Goal: Information Seeking & Learning: Learn about a topic

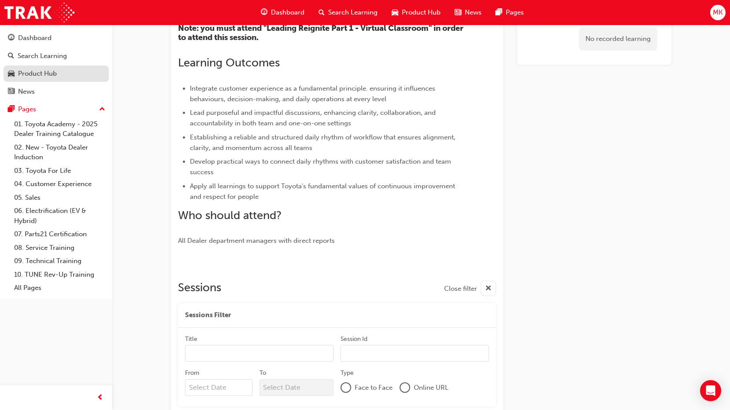
scroll to position [323, 0]
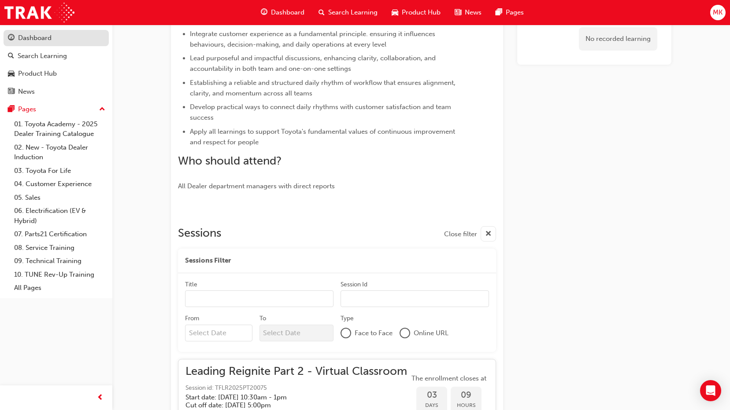
click at [20, 44] on link "Dashboard" at bounding box center [56, 38] width 105 height 16
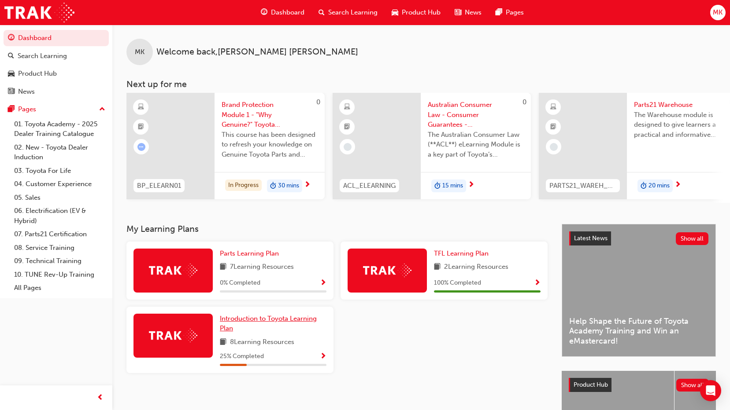
click at [273, 323] on span "Introduction to Toyota Learning Plan" at bounding box center [268, 324] width 97 height 18
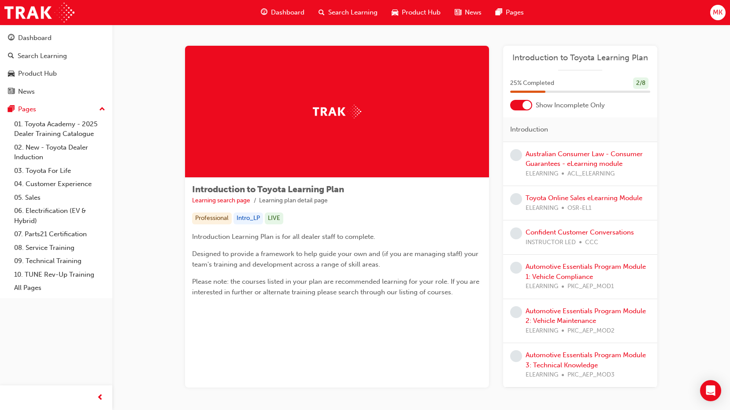
click at [353, 105] on img at bounding box center [337, 112] width 48 height 14
click at [240, 199] on link "Learning search page" at bounding box center [221, 200] width 58 height 7
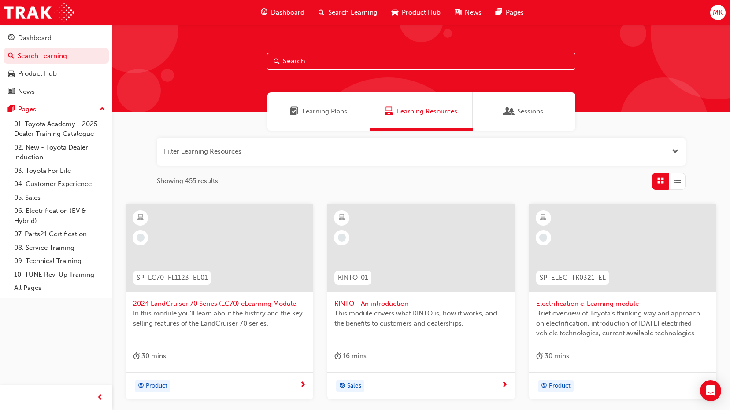
click at [518, 110] on span "Sessions" at bounding box center [530, 112] width 26 height 10
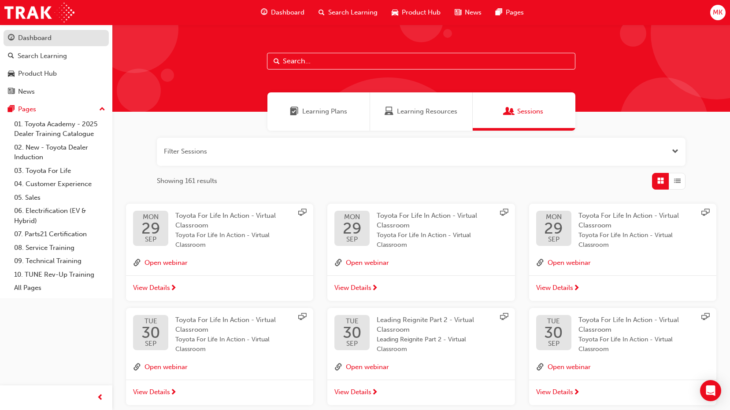
click at [38, 38] on div "Dashboard" at bounding box center [34, 38] width 33 height 10
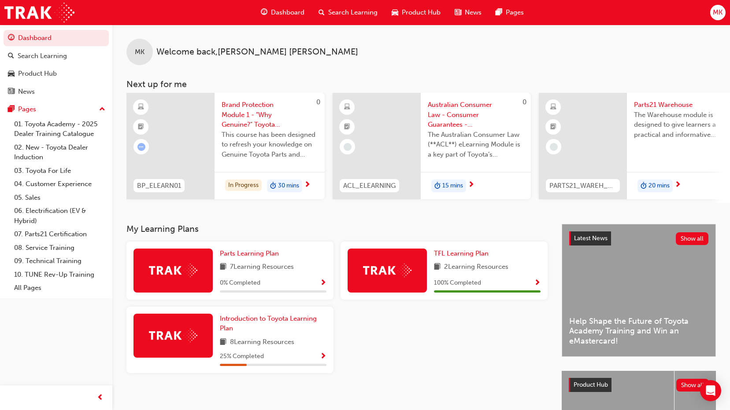
click at [183, 134] on div at bounding box center [170, 146] width 88 height 107
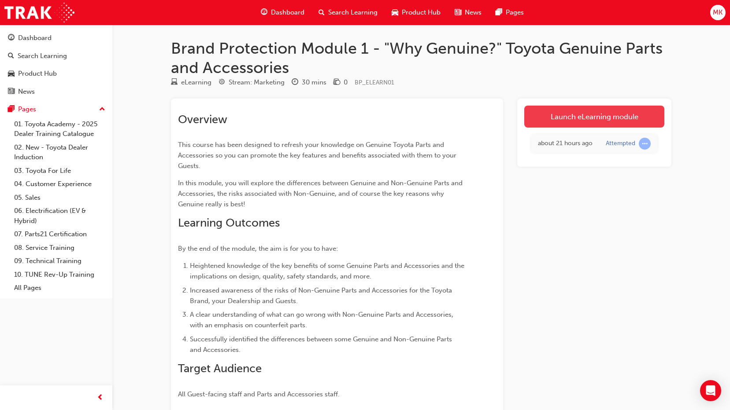
click at [596, 113] on link "Launch eLearning module" at bounding box center [594, 117] width 140 height 22
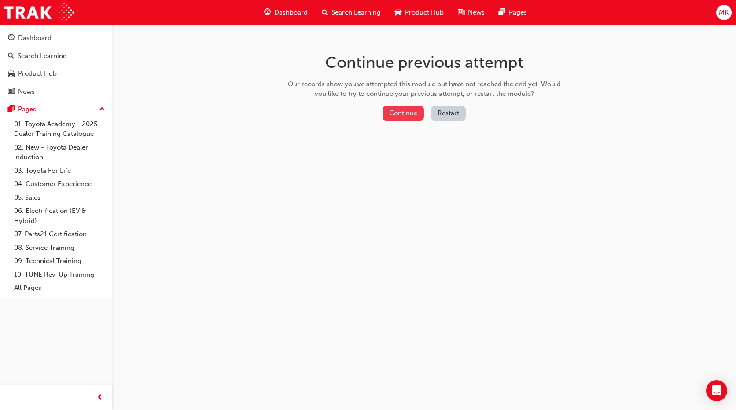
click at [385, 110] on button "Continue" at bounding box center [403, 113] width 41 height 15
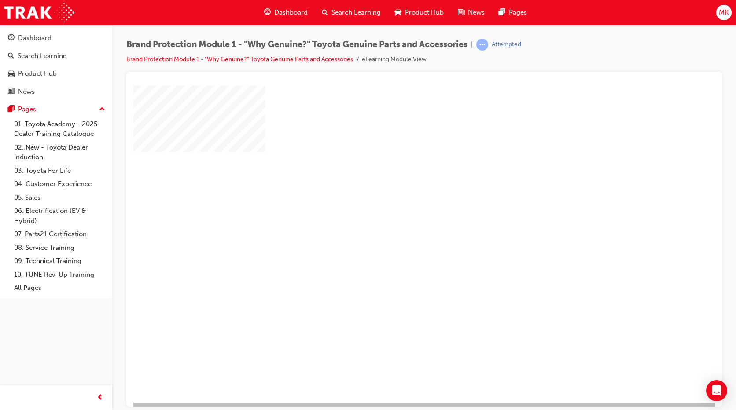
click at [399, 218] on div "play" at bounding box center [399, 218] width 0 height 0
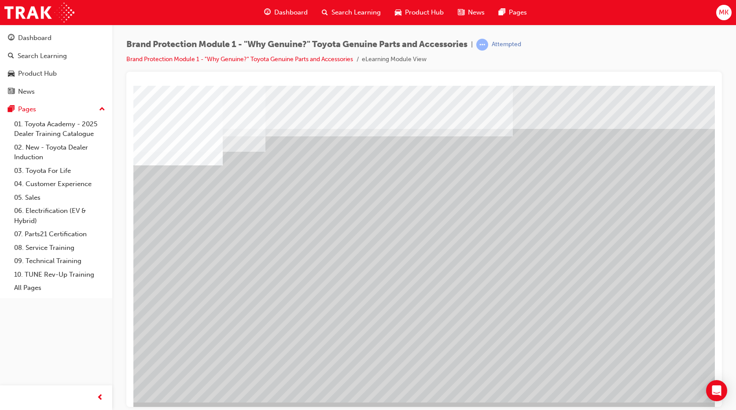
drag, startPoint x: 547, startPoint y: 334, endPoint x: 424, endPoint y: 266, distance: 140.3
click at [424, 266] on div at bounding box center [432, 243] width 599 height 317
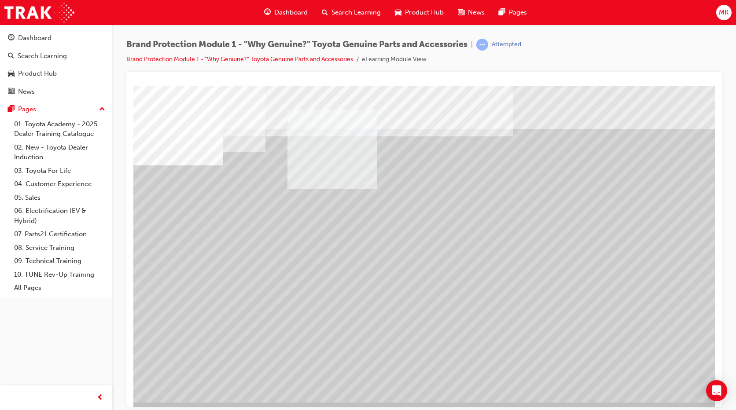
drag, startPoint x: 342, startPoint y: 328, endPoint x: 364, endPoint y: 25, distance: 304.2
click at [364, 85] on html "Loading..." at bounding box center [424, 87] width 582 height 4
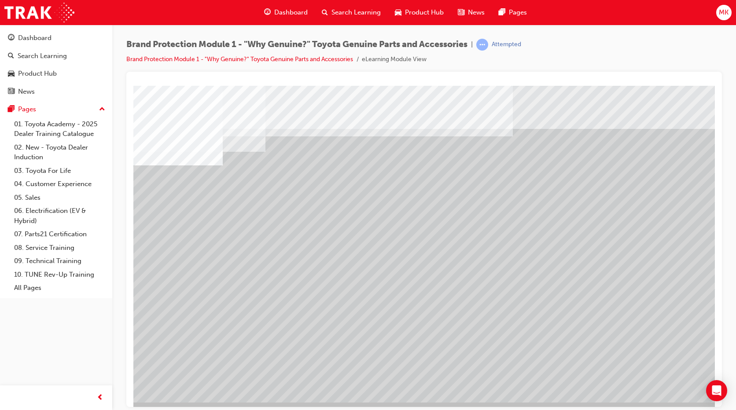
drag, startPoint x: 559, startPoint y: 321, endPoint x: 413, endPoint y: 327, distance: 145.4
click at [413, 327] on div at bounding box center [432, 243] width 599 height 317
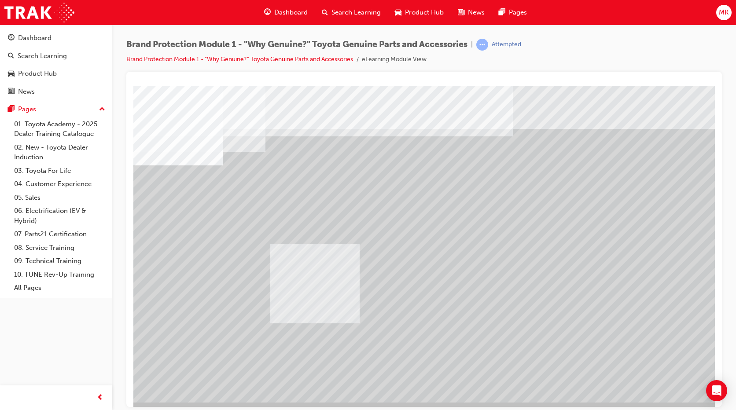
drag, startPoint x: 204, startPoint y: 220, endPoint x: 386, endPoint y: 255, distance: 185.7
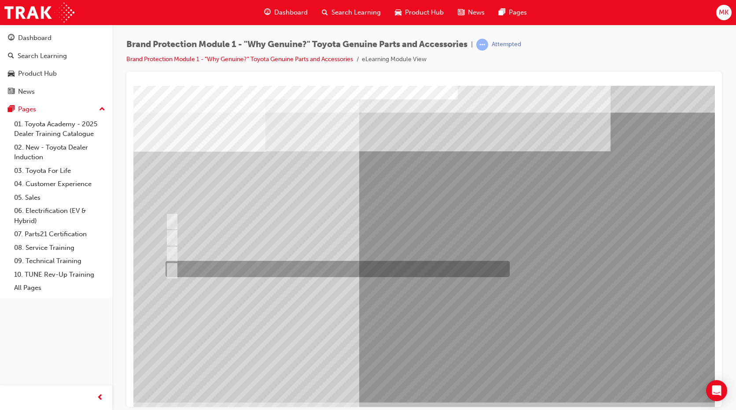
click at [169, 269] on input "All of the above." at bounding box center [171, 270] width 10 height 10
radio input "true"
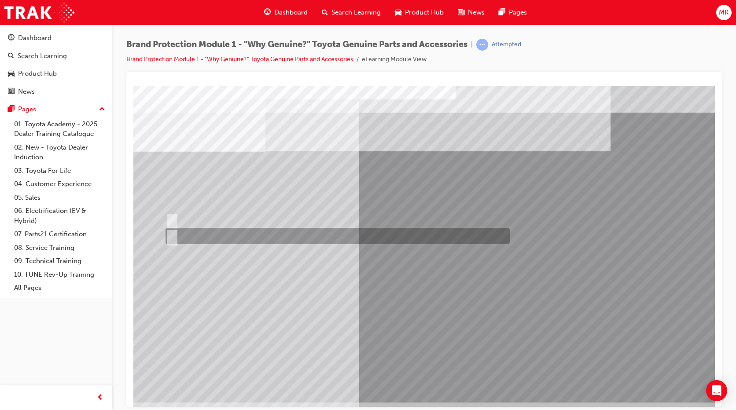
click at [170, 235] on input "False." at bounding box center [171, 237] width 10 height 10
radio input "true"
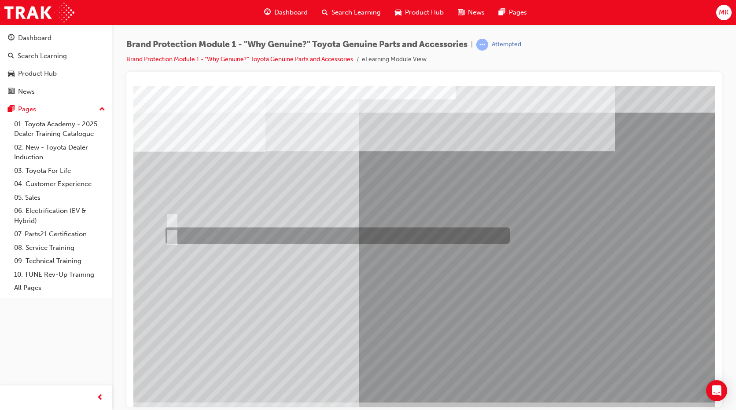
click at [175, 236] on input "False." at bounding box center [171, 236] width 10 height 10
radio input "true"
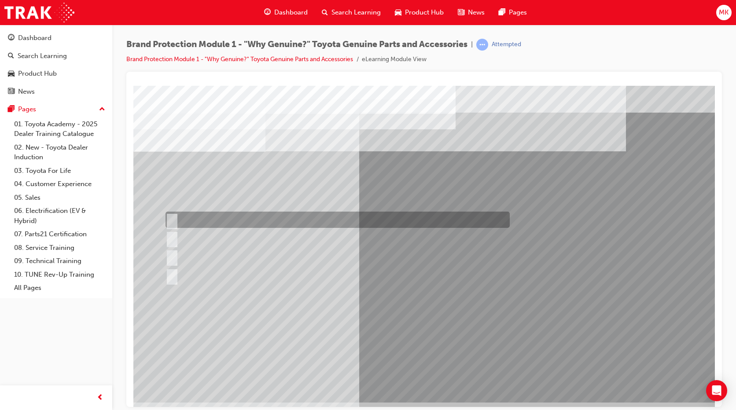
click at [177, 216] on div at bounding box center [335, 220] width 344 height 16
radio input "true"
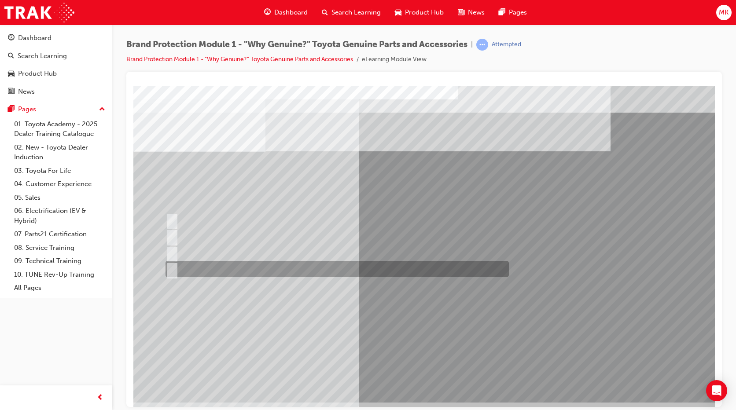
click at [184, 270] on div at bounding box center [334, 269] width 343 height 16
radio input "true"
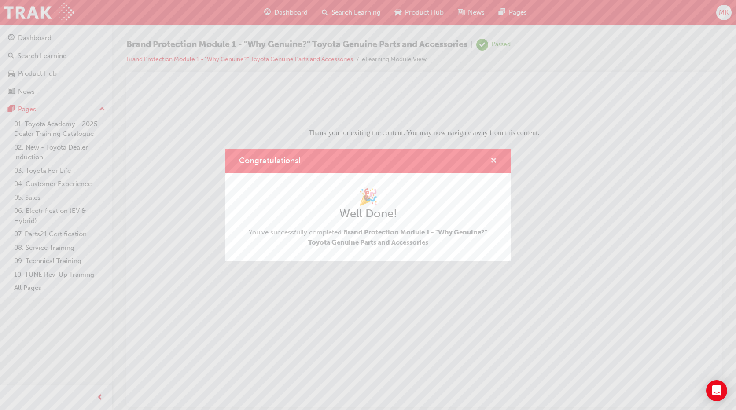
click at [493, 158] on span "cross-icon" at bounding box center [494, 162] width 7 height 8
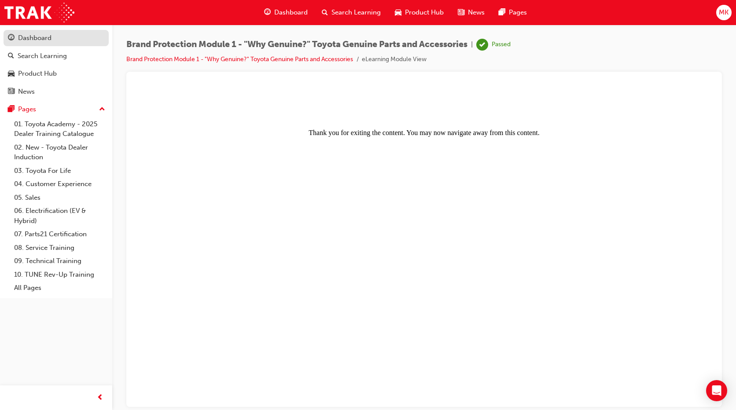
click at [48, 41] on div "Dashboard" at bounding box center [34, 38] width 33 height 10
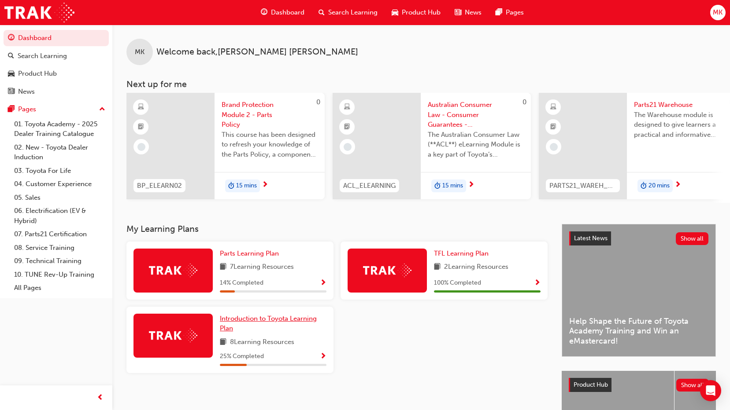
click at [262, 323] on span "Introduction to Toyota Learning Plan" at bounding box center [268, 324] width 97 height 18
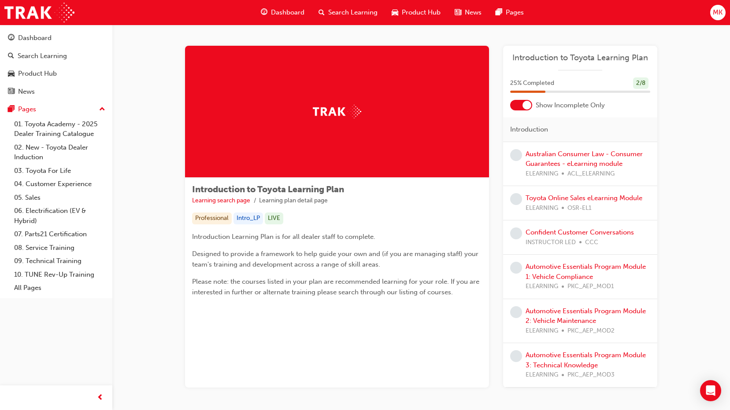
click at [328, 109] on img at bounding box center [337, 112] width 48 height 14
click at [372, 120] on div at bounding box center [337, 112] width 304 height 132
click at [566, 153] on link "Australian Consumer Law - Consumer Guarantees - eLearning module" at bounding box center [583, 159] width 117 height 18
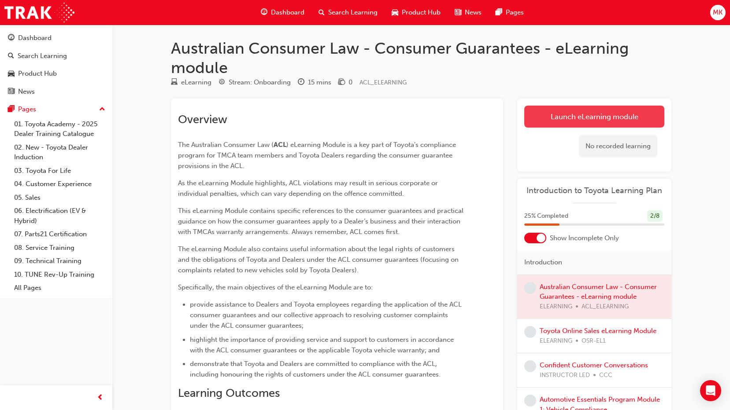
click at [552, 110] on link "Launch eLearning module" at bounding box center [594, 117] width 140 height 22
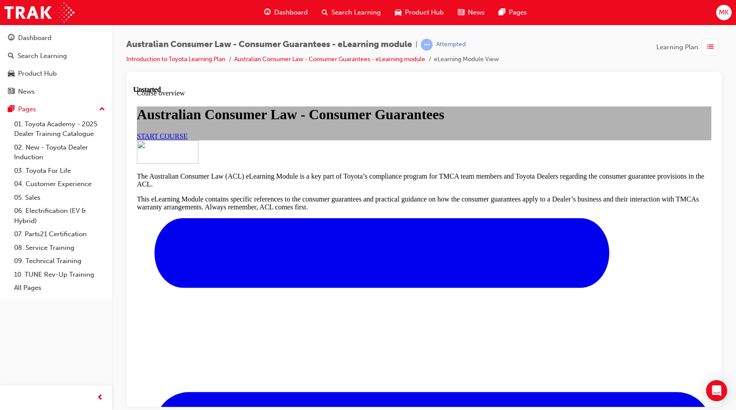
click at [188, 140] on span "START COURSE" at bounding box center [162, 135] width 51 height 7
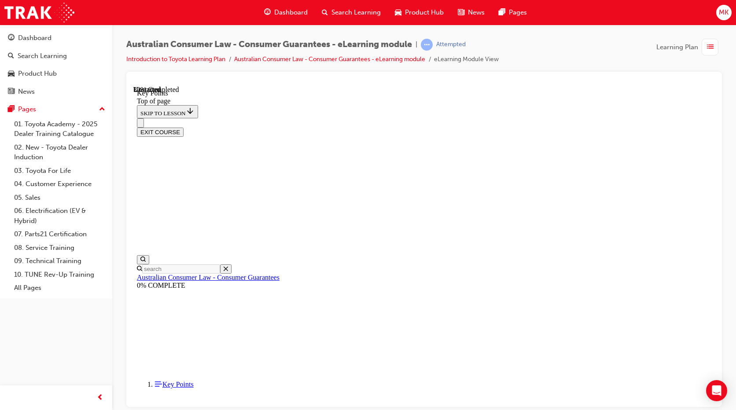
scroll to position [331, 0]
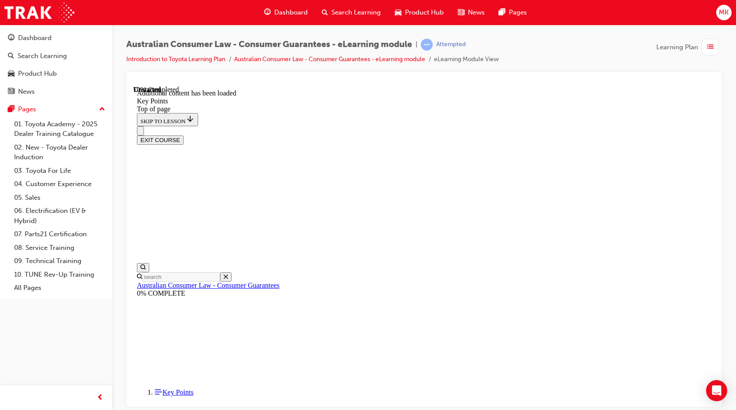
scroll to position [1087, 0]
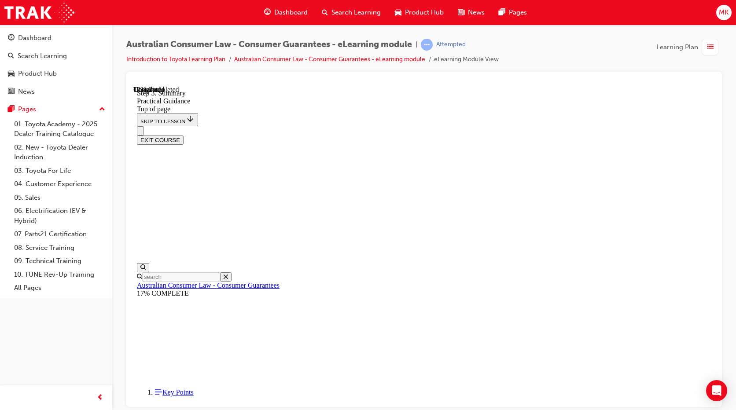
scroll to position [88, 0]
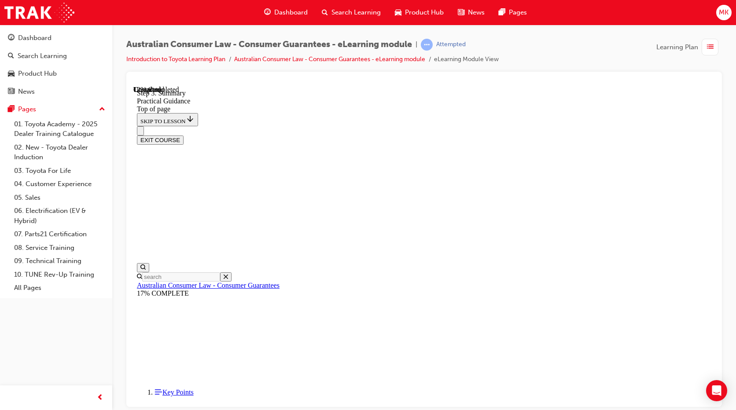
scroll to position [217, 0]
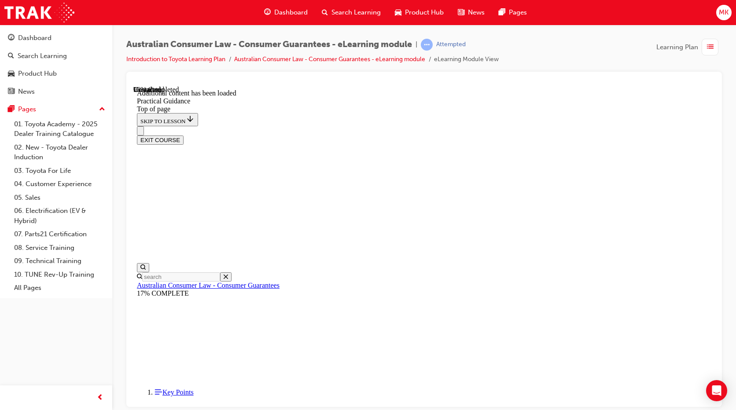
scroll to position [2305, 0]
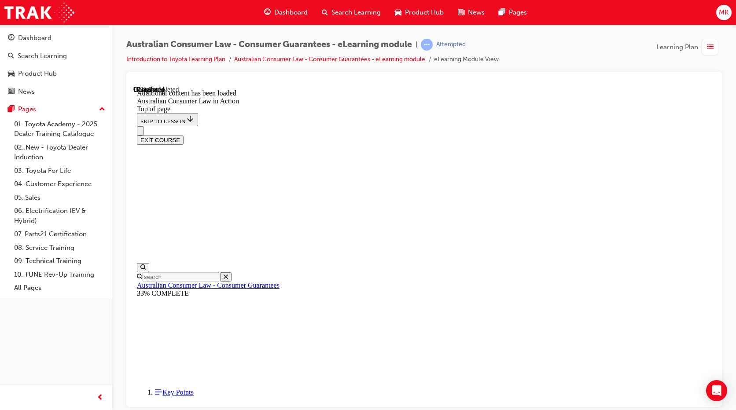
scroll to position [1757, 0]
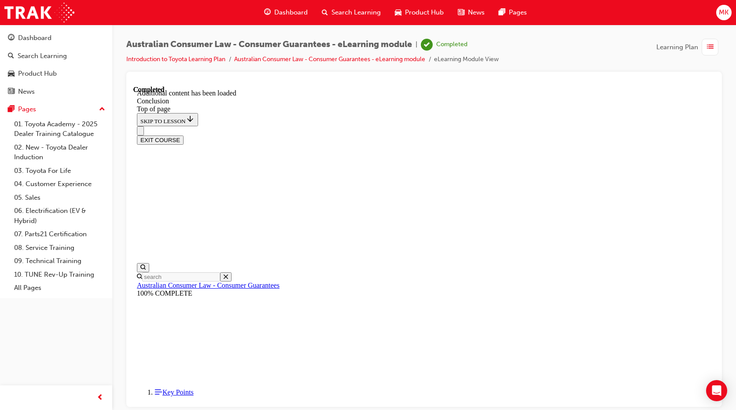
scroll to position [59, 0]
click at [184, 135] on button "EXIT COURSE" at bounding box center [160, 139] width 47 height 9
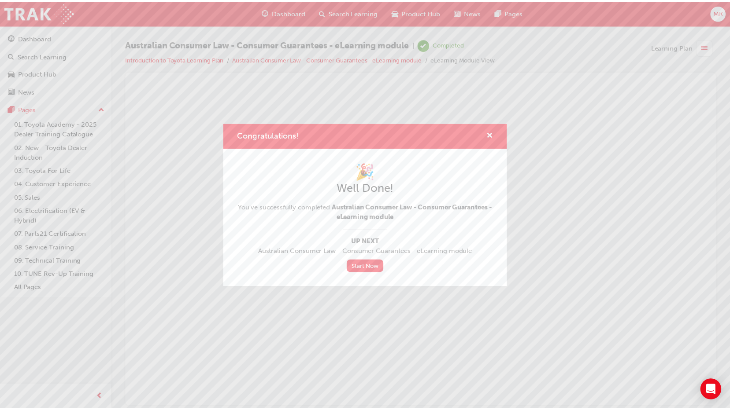
scroll to position [0, 0]
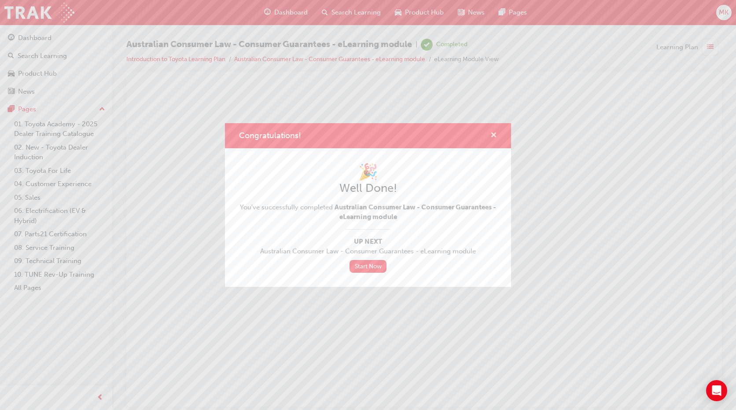
click at [496, 135] on span "cross-icon" at bounding box center [494, 136] width 7 height 8
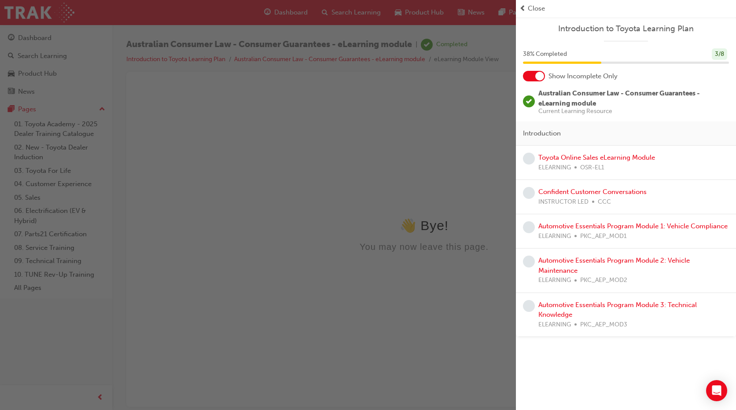
drag, startPoint x: 499, startPoint y: 105, endPoint x: 366, endPoint y: 19, distance: 158.3
click at [499, 105] on div "button" at bounding box center [258, 205] width 516 height 410
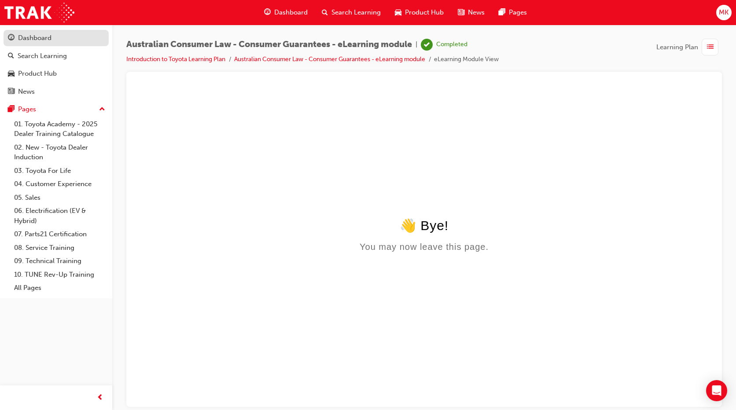
click at [71, 34] on div "Dashboard" at bounding box center [56, 38] width 96 height 11
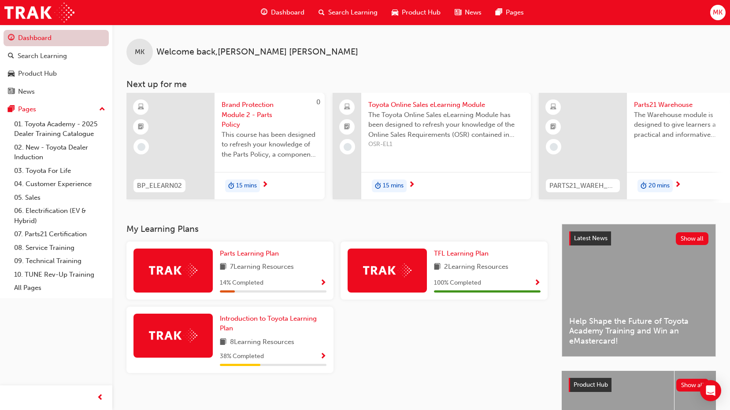
click at [60, 35] on link "Dashboard" at bounding box center [56, 38] width 105 height 16
click at [410, 266] on div at bounding box center [386, 271] width 79 height 44
click at [443, 256] on span "TFL Learning Plan" at bounding box center [461, 254] width 55 height 8
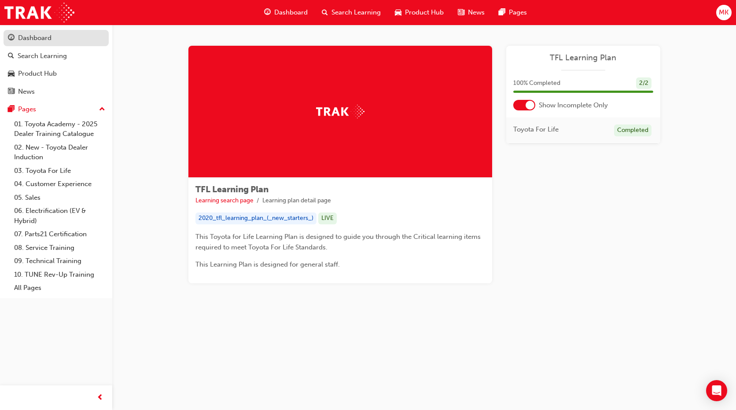
click at [60, 39] on div "Dashboard" at bounding box center [56, 38] width 96 height 11
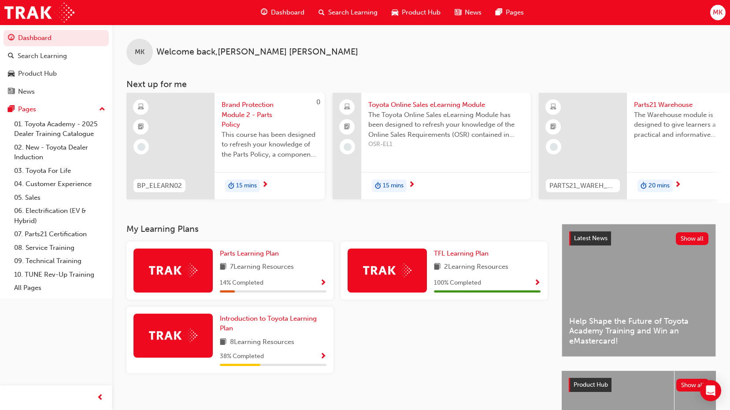
click at [225, 111] on span "Brand Protection Module 2 - Parts Policy" at bounding box center [269, 115] width 96 height 30
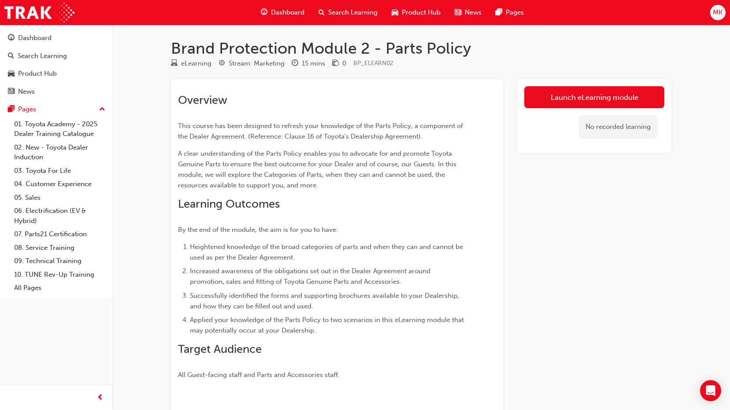
scroll to position [55, 0]
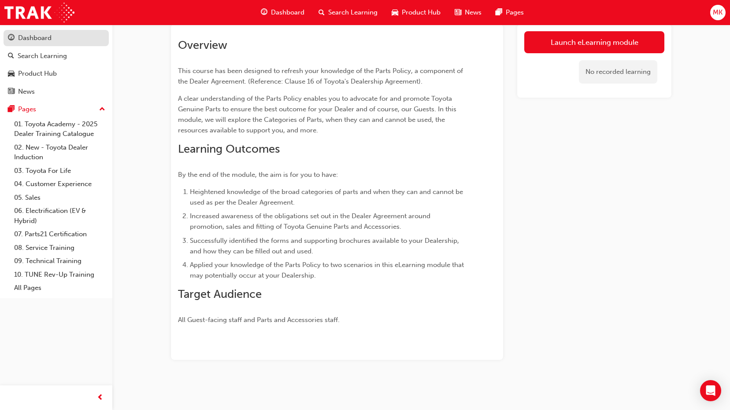
click at [51, 41] on div "Dashboard" at bounding box center [34, 38] width 33 height 10
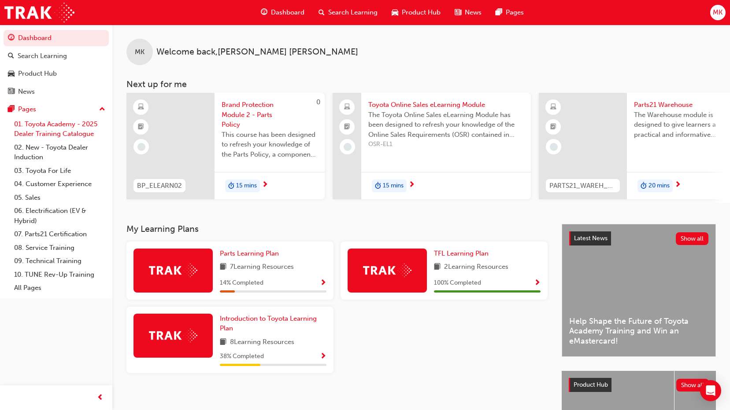
click at [71, 133] on link "01. Toyota Academy - 2025 Dealer Training Catalogue" at bounding box center [60, 129] width 98 height 23
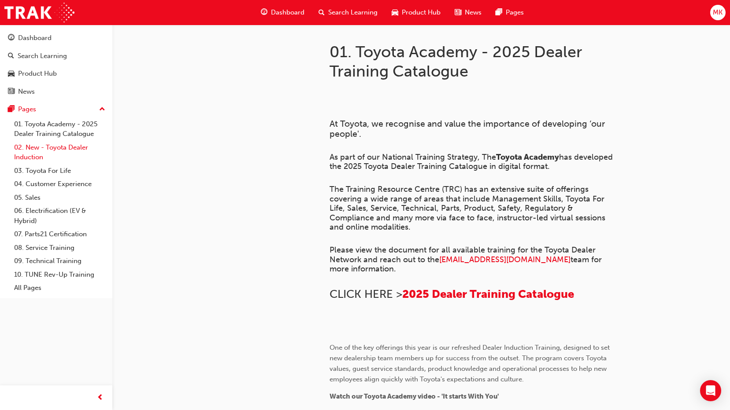
click at [73, 150] on link "02. New - Toyota Dealer Induction" at bounding box center [60, 152] width 98 height 23
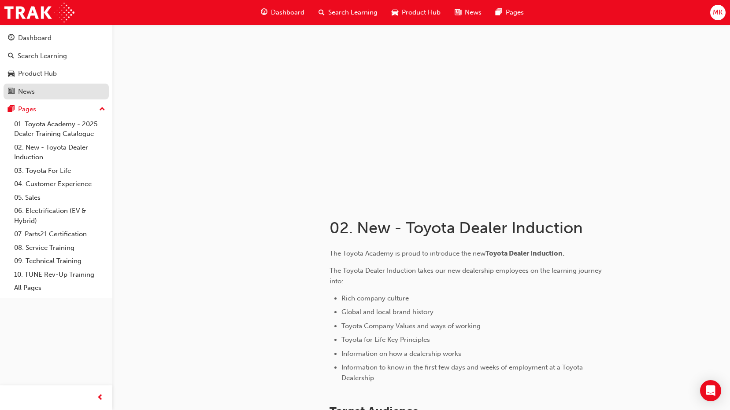
click at [33, 89] on div "News" at bounding box center [26, 92] width 17 height 10
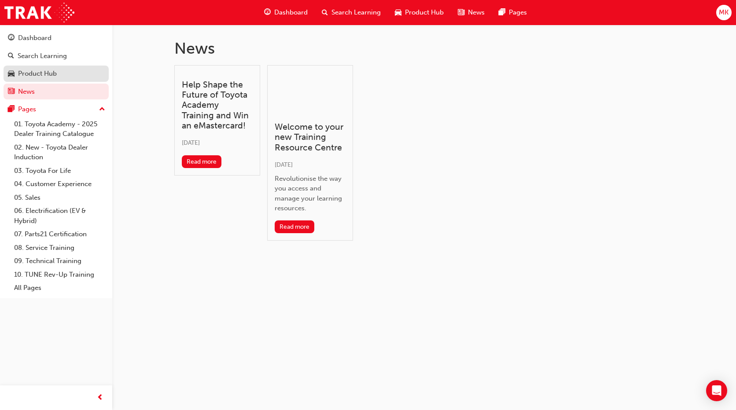
click at [41, 72] on div "Product Hub" at bounding box center [37, 74] width 39 height 10
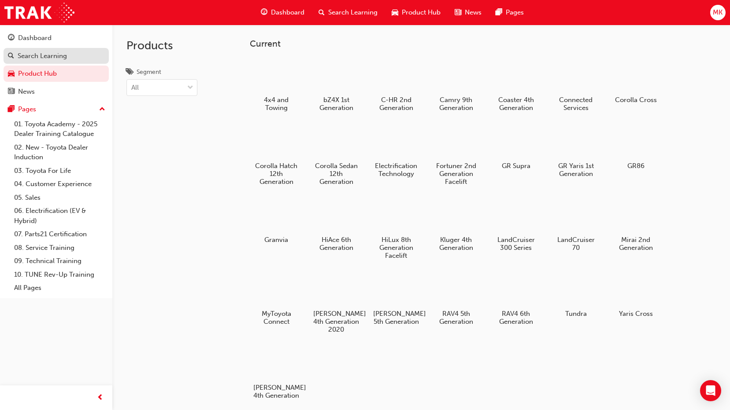
click at [43, 58] on div "Search Learning" at bounding box center [42, 56] width 49 height 10
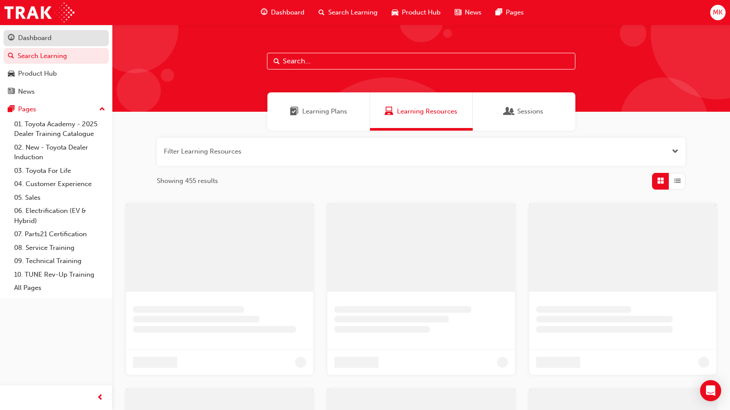
click at [50, 36] on div "Dashboard" at bounding box center [34, 38] width 33 height 10
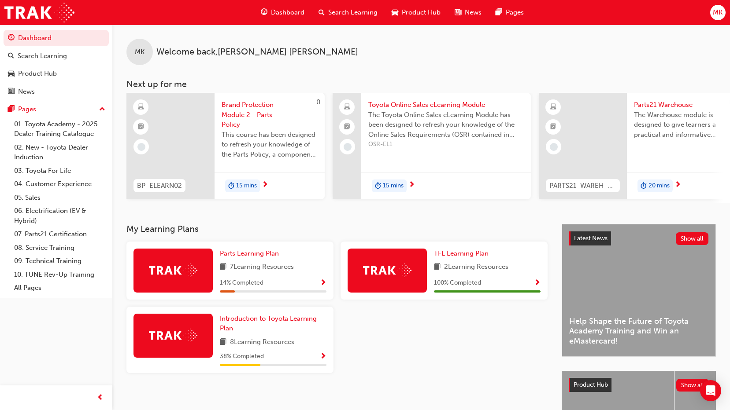
click at [290, 8] on span "Dashboard" at bounding box center [287, 12] width 33 height 10
